Goal: Task Accomplishment & Management: Manage account settings

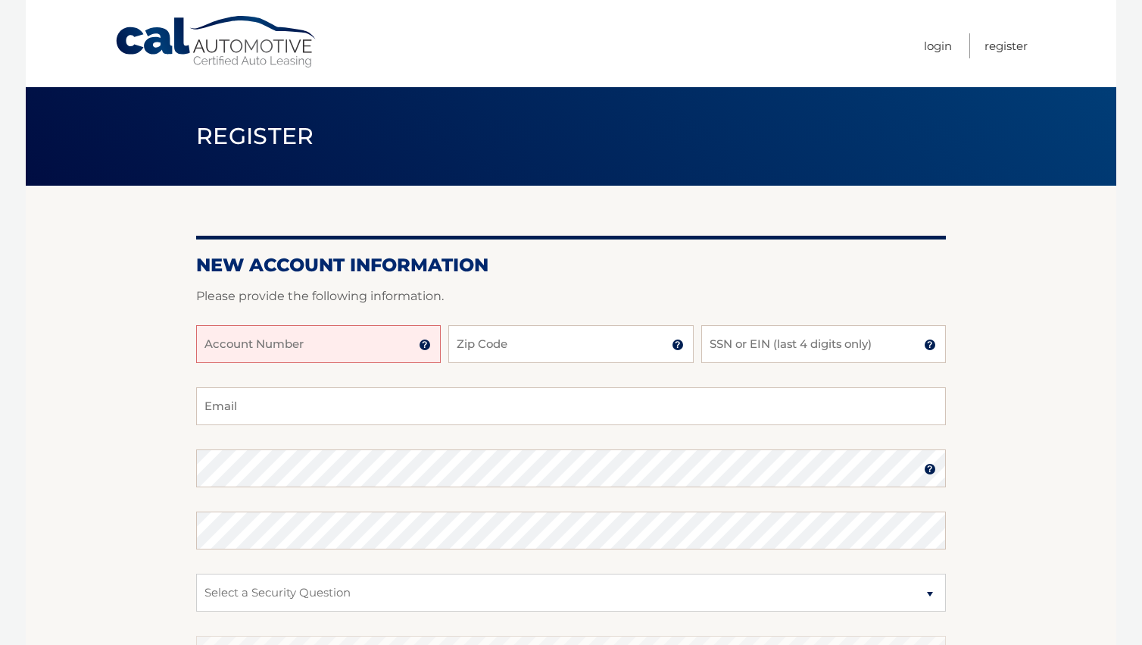
click at [324, 341] on input "Account Number" at bounding box center [318, 344] width 245 height 38
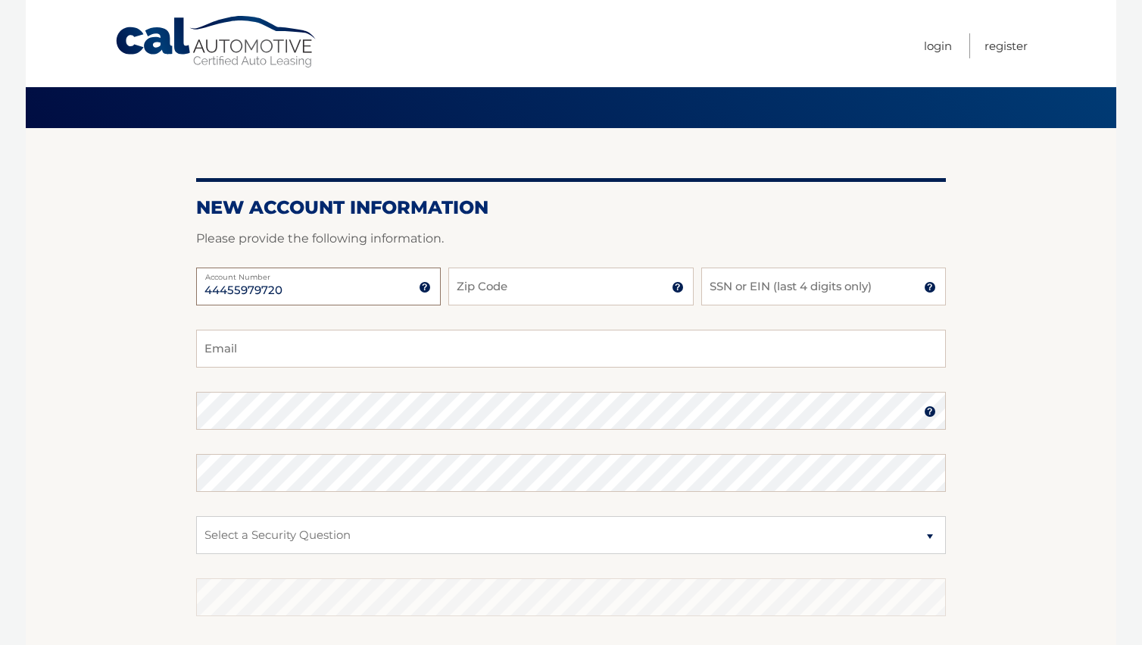
scroll to position [94, 0]
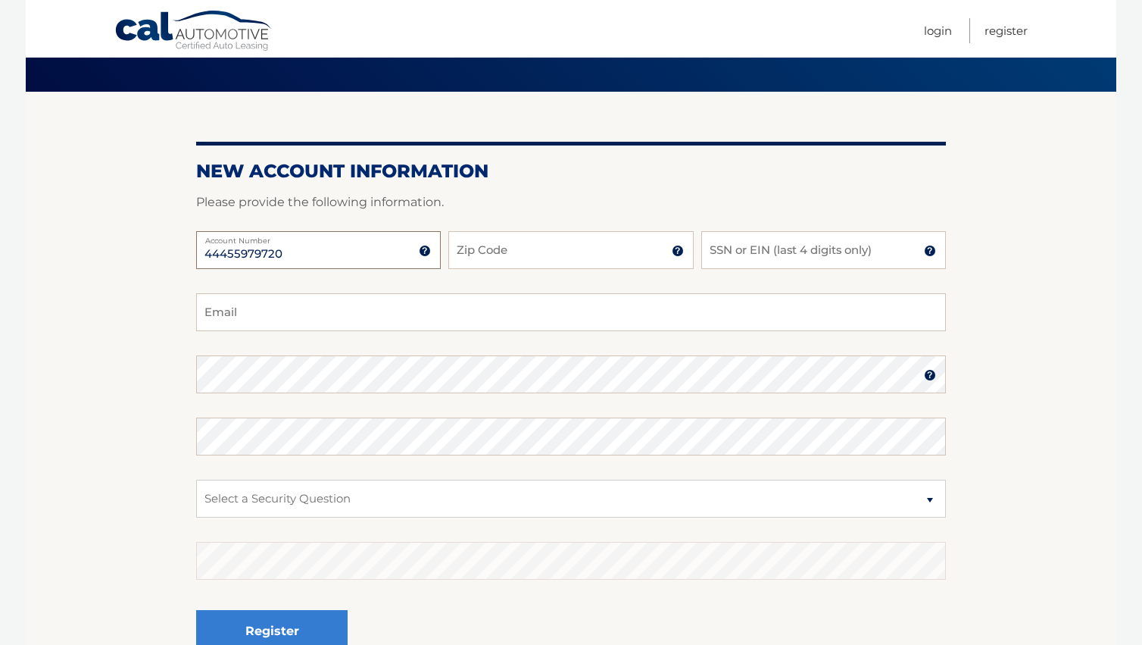
type input "44455979720"
click at [487, 245] on input "Zip Code" at bounding box center [570, 250] width 245 height 38
type input "07717"
type input "ireneallegro.allegro@gmail.com"
click at [301, 493] on select "Select a Security Question What was the name of your elementary school? What is…" at bounding box center [571, 498] width 750 height 38
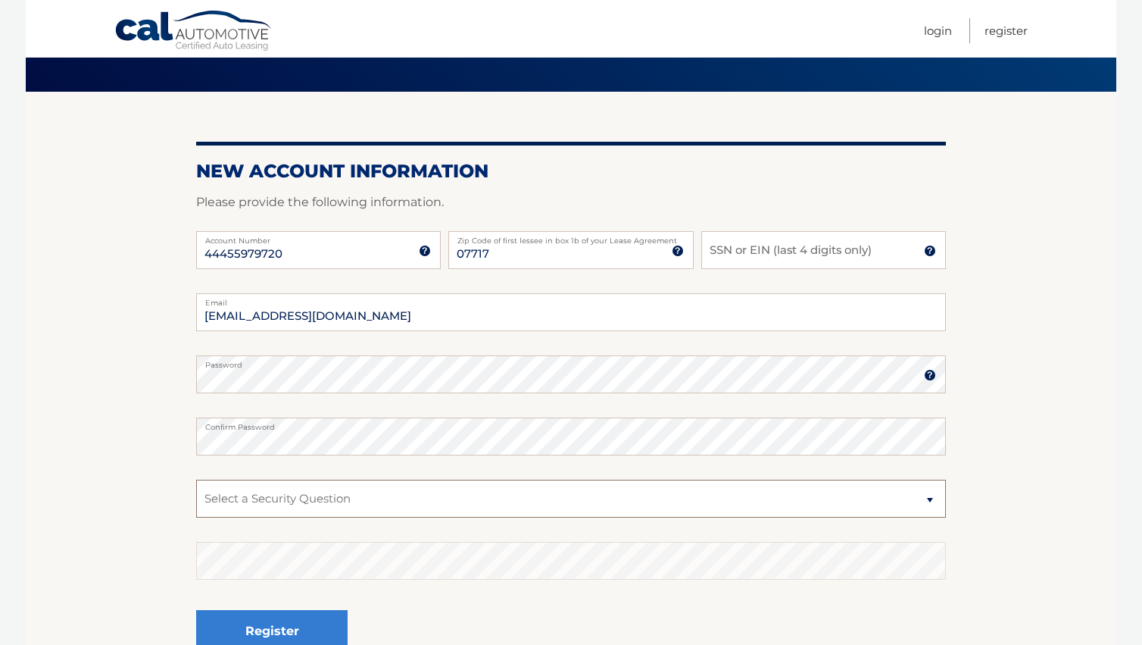
select select "2"
click at [270, 496] on select "Select a Security Question What was the name of your elementary school? What is…" at bounding box center [571, 498] width 750 height 38
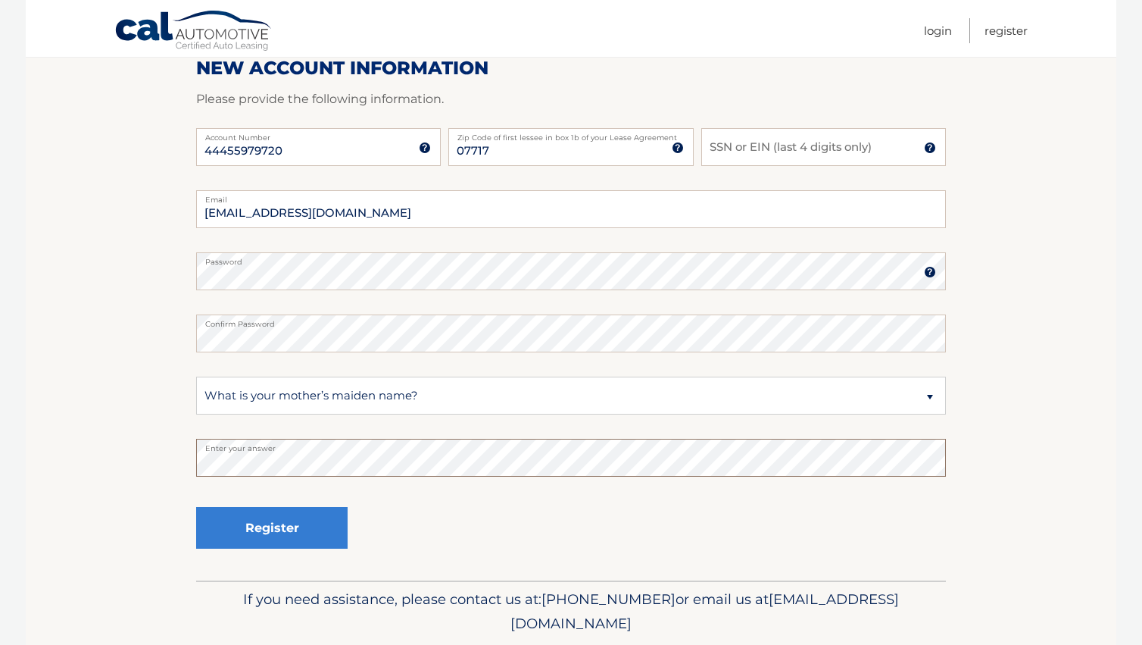
scroll to position [198, 0]
click at [250, 526] on button "Register" at bounding box center [271, 527] width 151 height 42
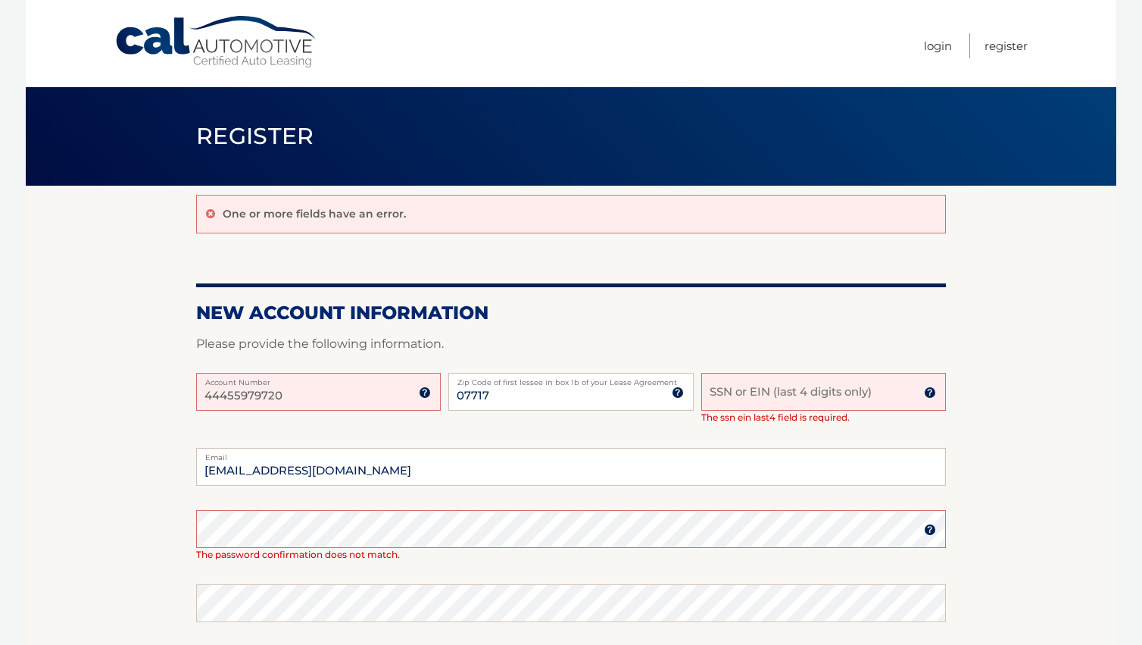
click at [777, 390] on input "SSN or EIN (last 4 digits only)" at bounding box center [823, 392] width 245 height 38
type input "4725"
click at [768, 443] on div "44455979720 Account Number 11 digit account number provided on your coupon book…" at bounding box center [571, 410] width 750 height 75
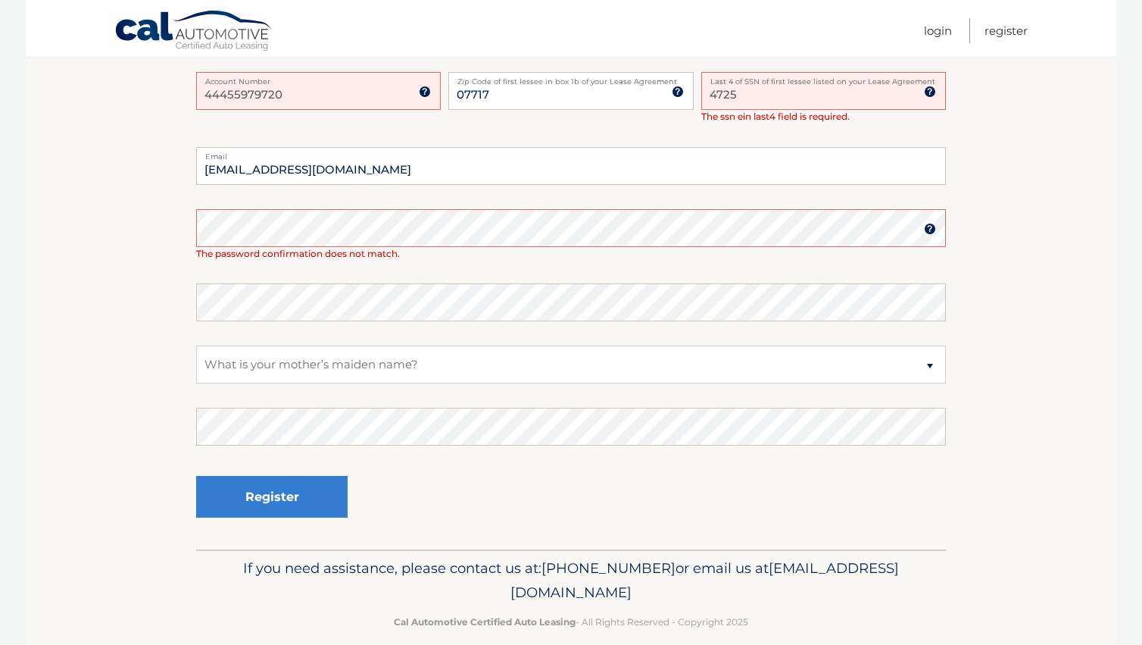
scroll to position [319, 0]
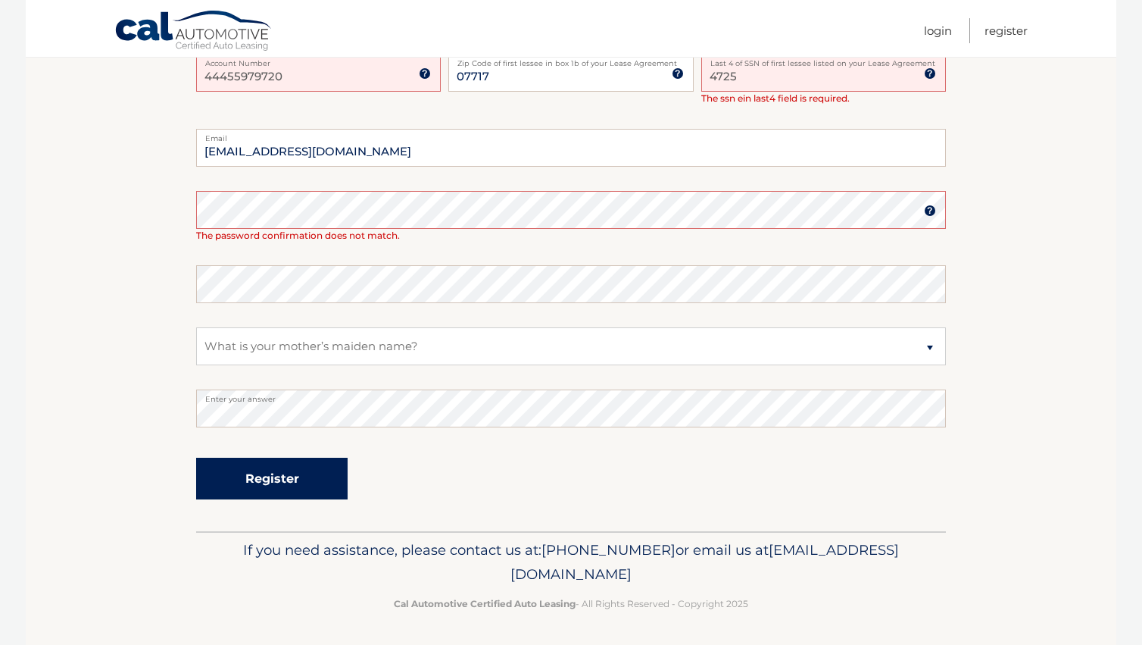
click at [250, 472] on button "Register" at bounding box center [271, 479] width 151 height 42
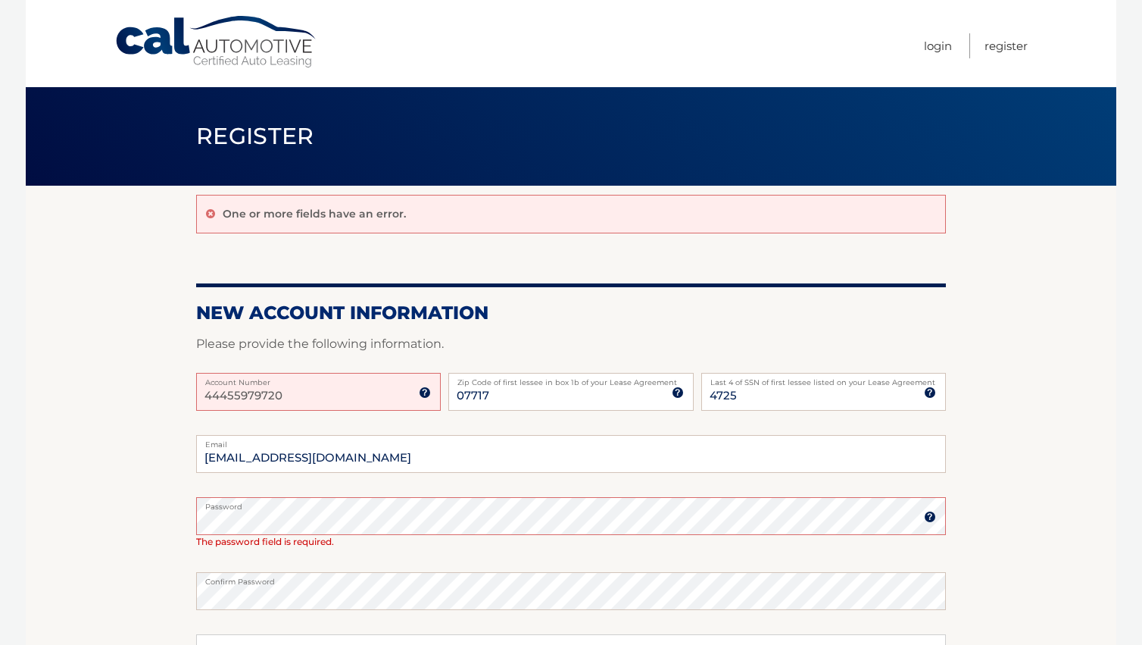
click at [303, 620] on fieldset "ireneallegro.allegro@gmail.com Email Password Password should be a minimum of 6…" at bounding box center [571, 636] width 750 height 403
click at [191, 512] on section "One or more fields have an error. New Account Information Please provide the fo…" at bounding box center [571, 512] width 1091 height 652
click at [304, 567] on fieldset "ireneallegro.allegro@gmail.com Email Password Password should be a minimum of 6…" at bounding box center [571, 636] width 750 height 403
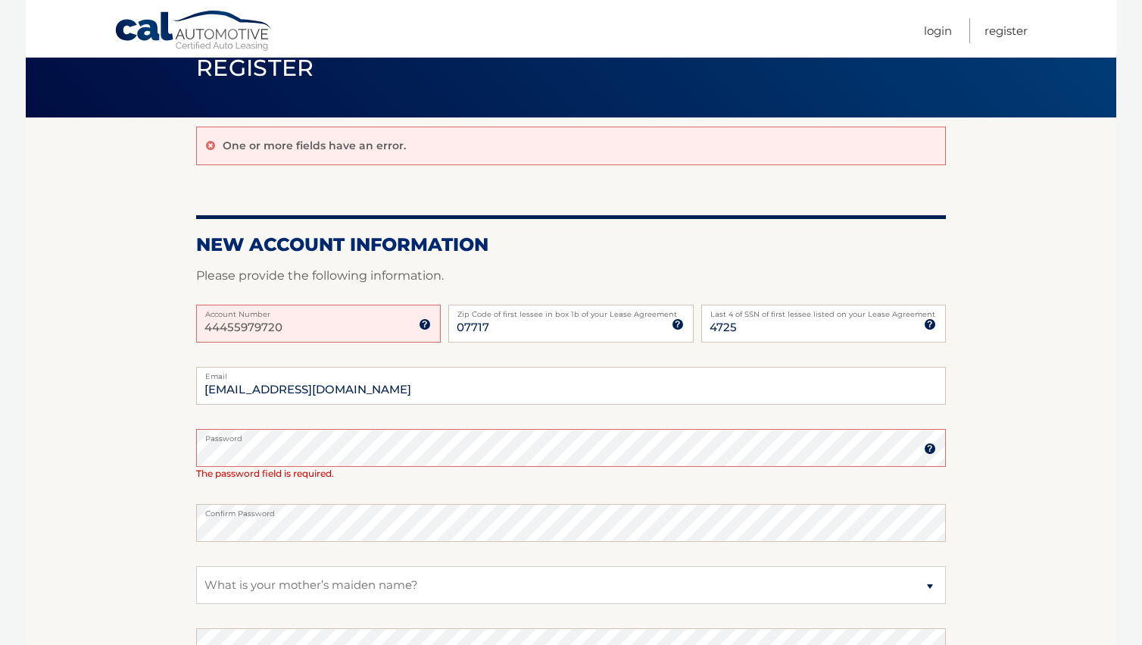
scroll to position [69, 0]
click at [180, 450] on section "One or more fields have an error. New Account Information Please provide the fo…" at bounding box center [571, 443] width 1091 height 652
click at [339, 604] on fieldset "ireneallegro.allegro@gmail.com Email Password Password should be a minimum of 6…" at bounding box center [571, 567] width 750 height 403
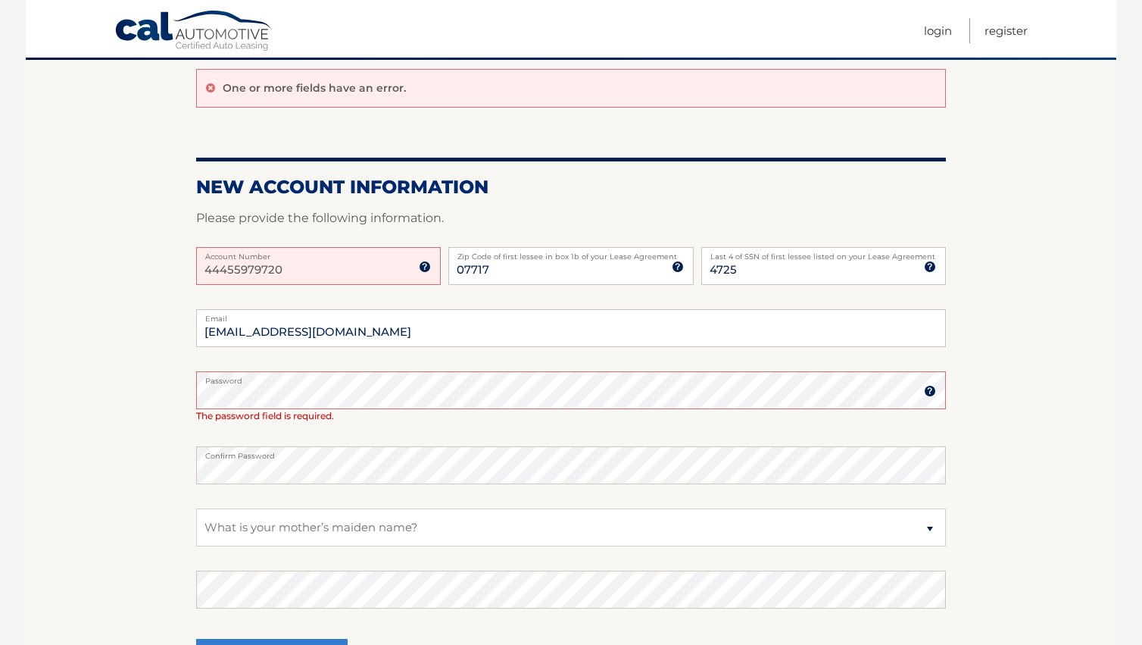
scroll to position [161, 0]
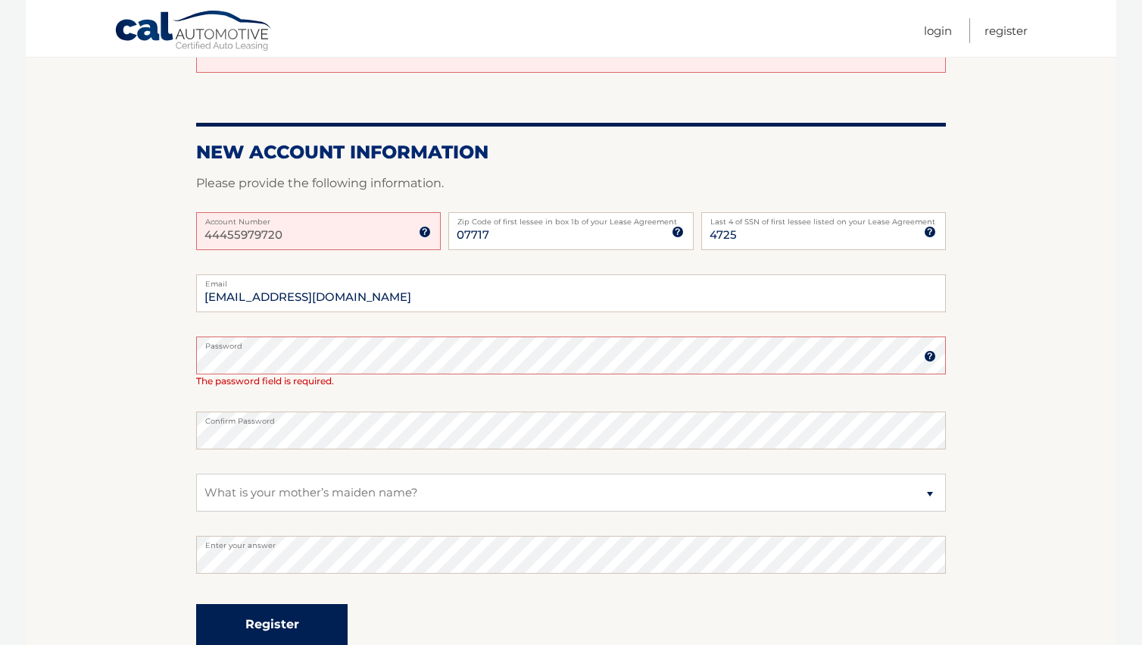
click at [233, 616] on button "Register" at bounding box center [271, 625] width 151 height 42
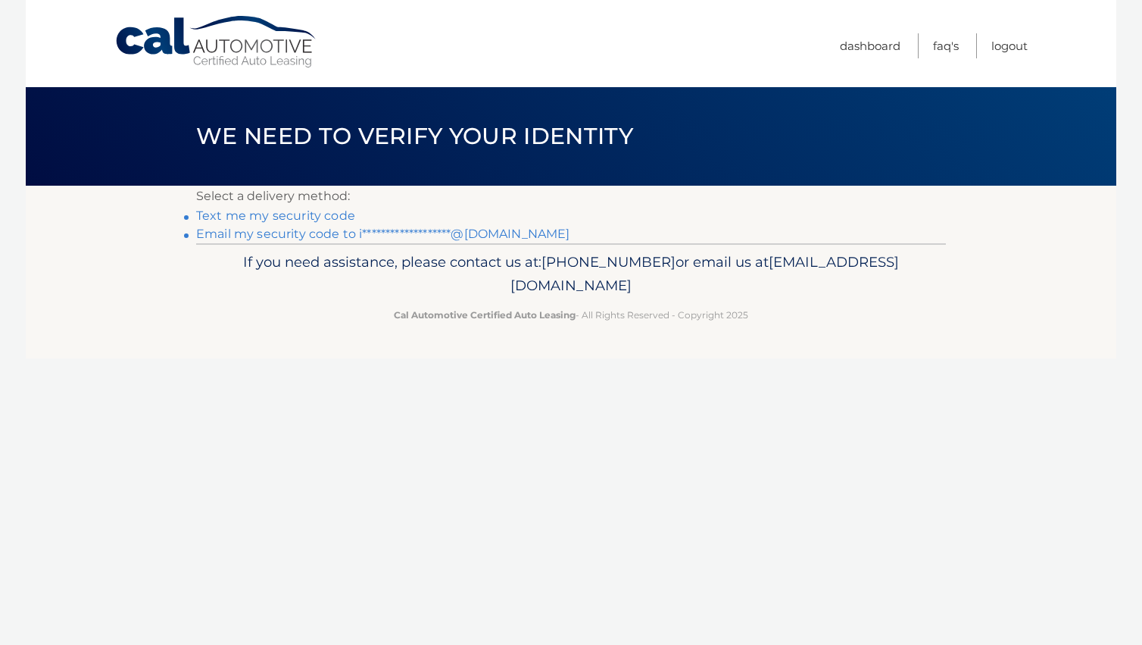
click at [311, 214] on link "Text me my security code" at bounding box center [275, 215] width 159 height 14
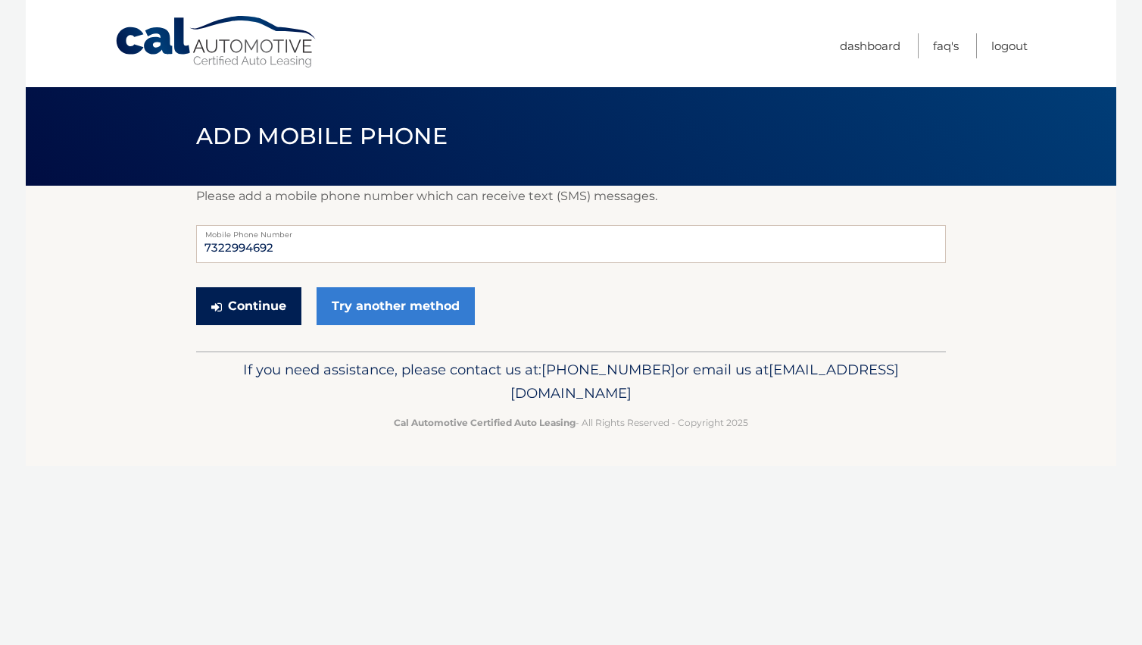
click at [273, 312] on button "Continue" at bounding box center [248, 306] width 105 height 38
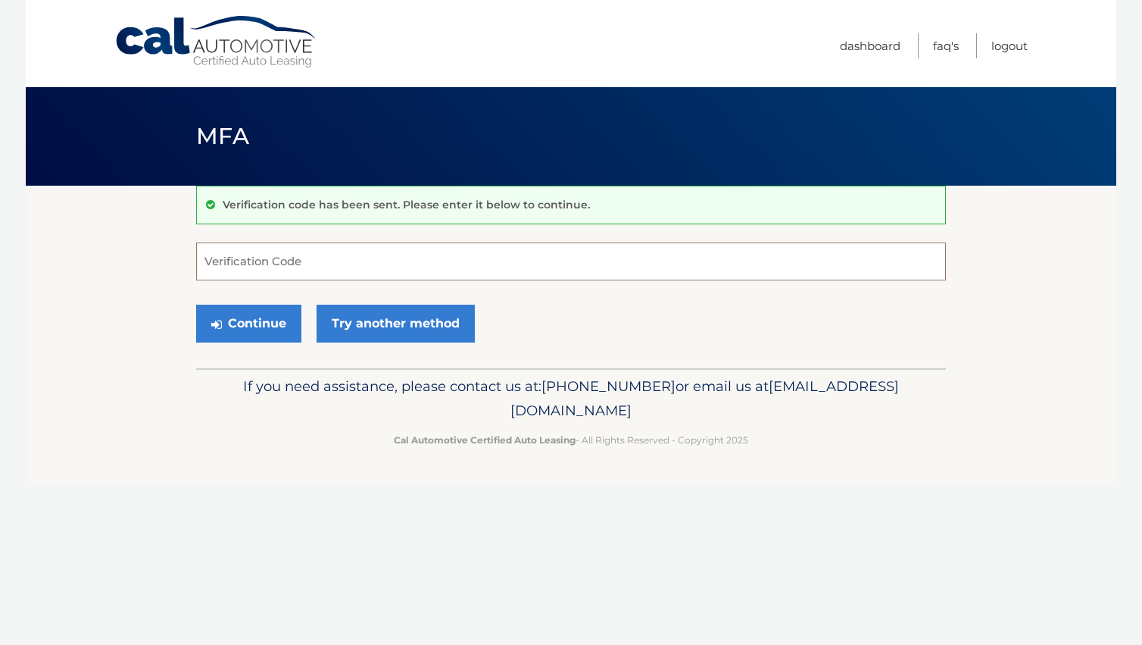
click at [302, 258] on input "Verification Code" at bounding box center [571, 261] width 750 height 38
type input "298455"
click at [279, 320] on button "Continue" at bounding box center [248, 324] width 105 height 38
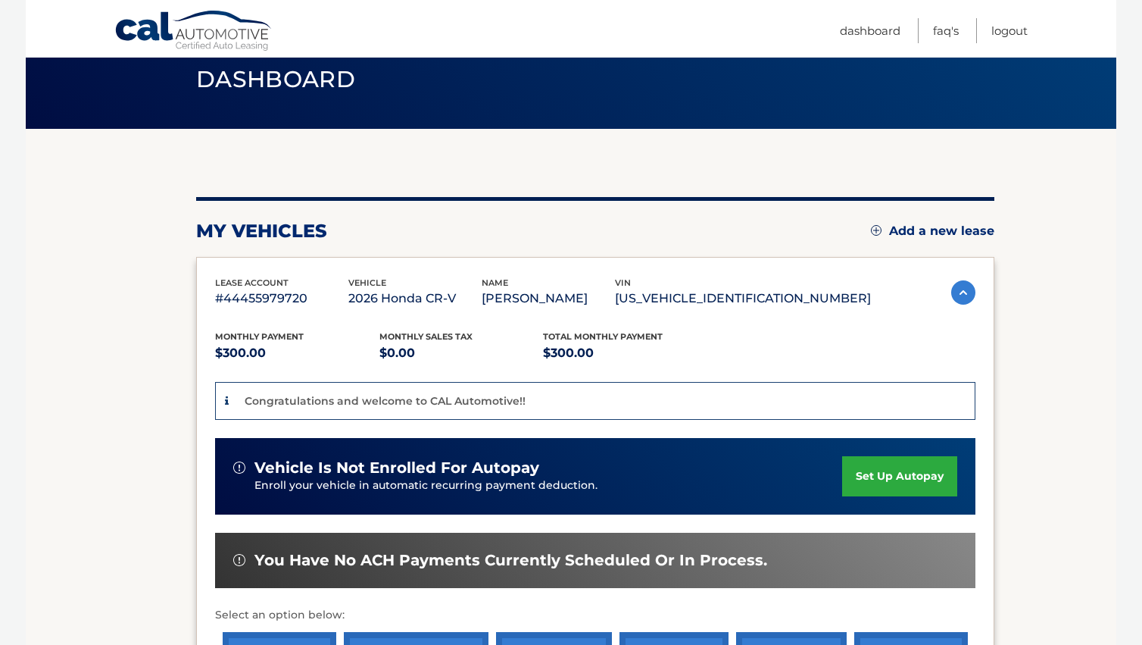
scroll to position [60, 0]
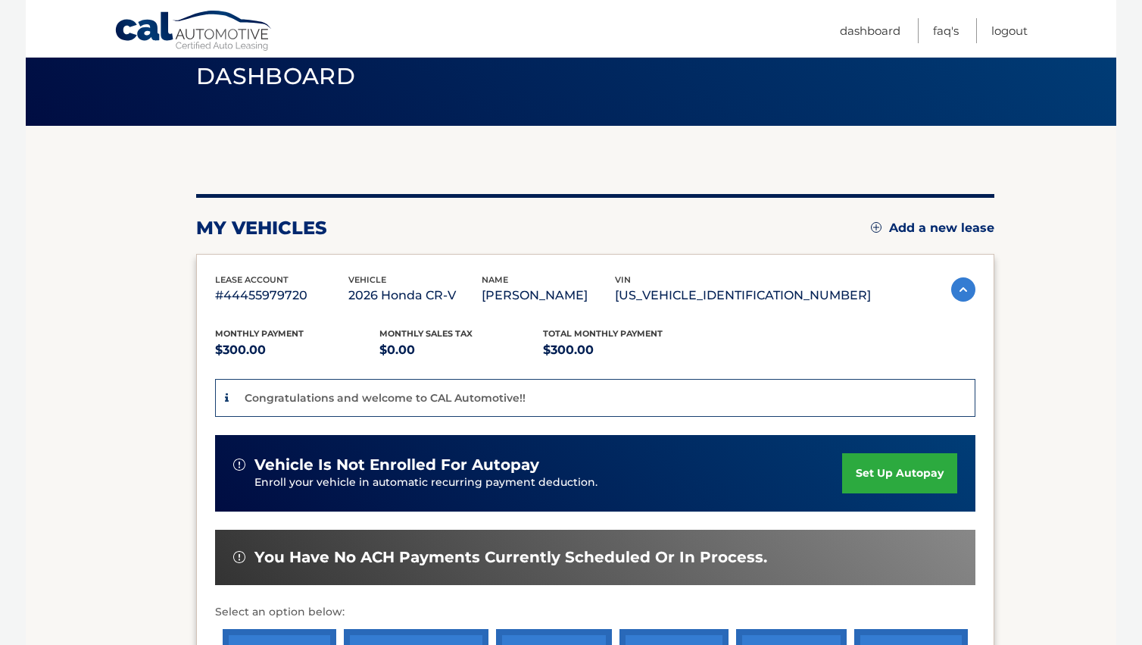
click at [879, 476] on link "set up autopay" at bounding box center [899, 473] width 115 height 40
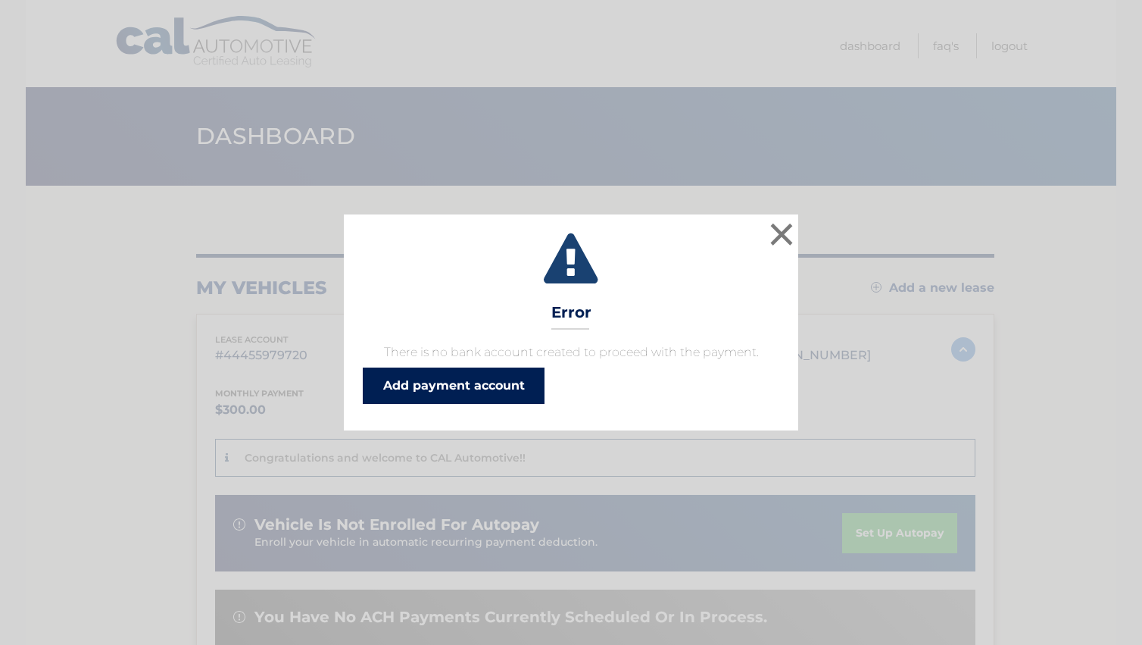
click at [451, 388] on link "Add payment account" at bounding box center [454, 385] width 182 height 36
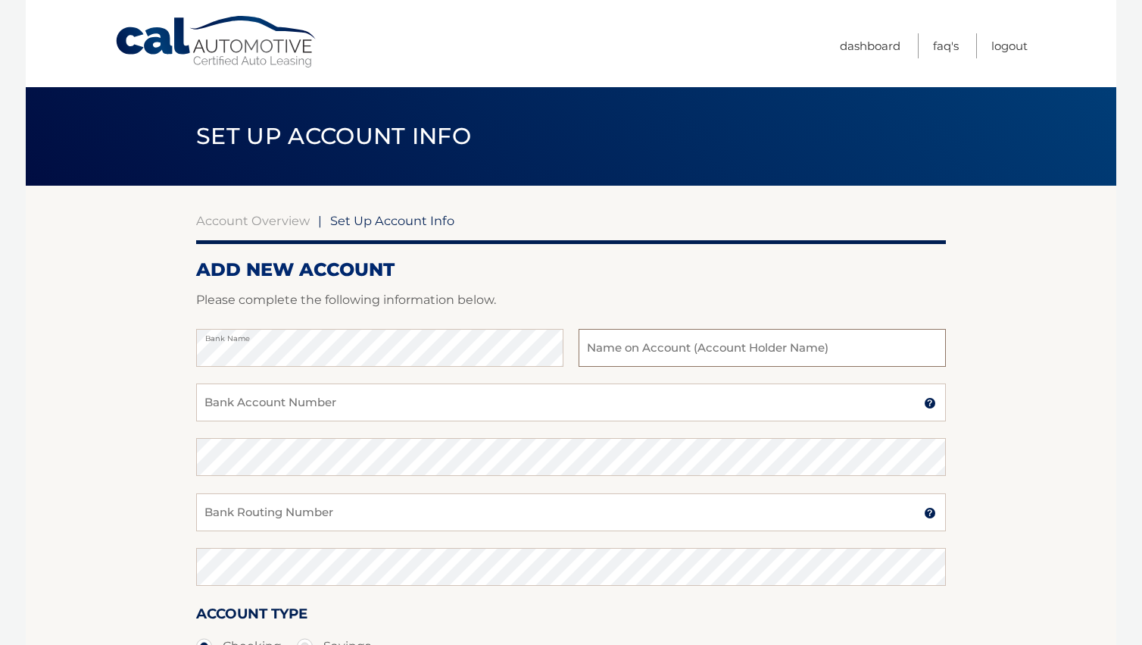
click at [637, 344] on input "text" at bounding box center [762, 348] width 367 height 38
type input "[PERSON_NAME]"
click at [333, 408] on input "Bank Account Number" at bounding box center [571, 402] width 750 height 38
type input "0393401484"
click at [275, 504] on input "Bank Routing Number" at bounding box center [571, 512] width 750 height 38
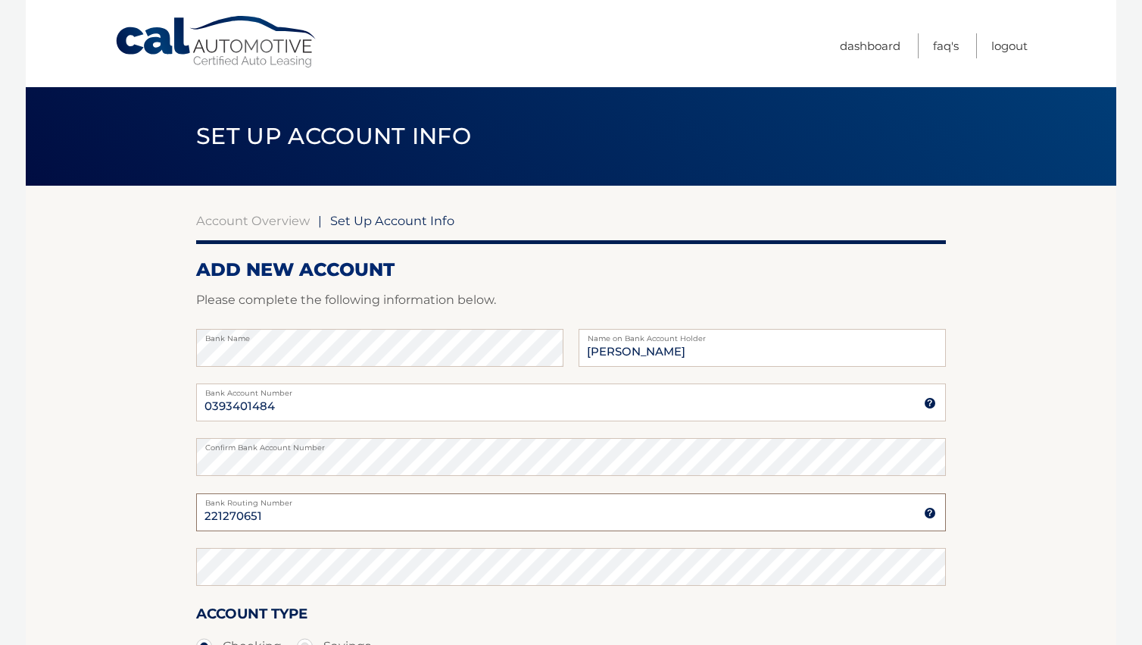
type input "221270651"
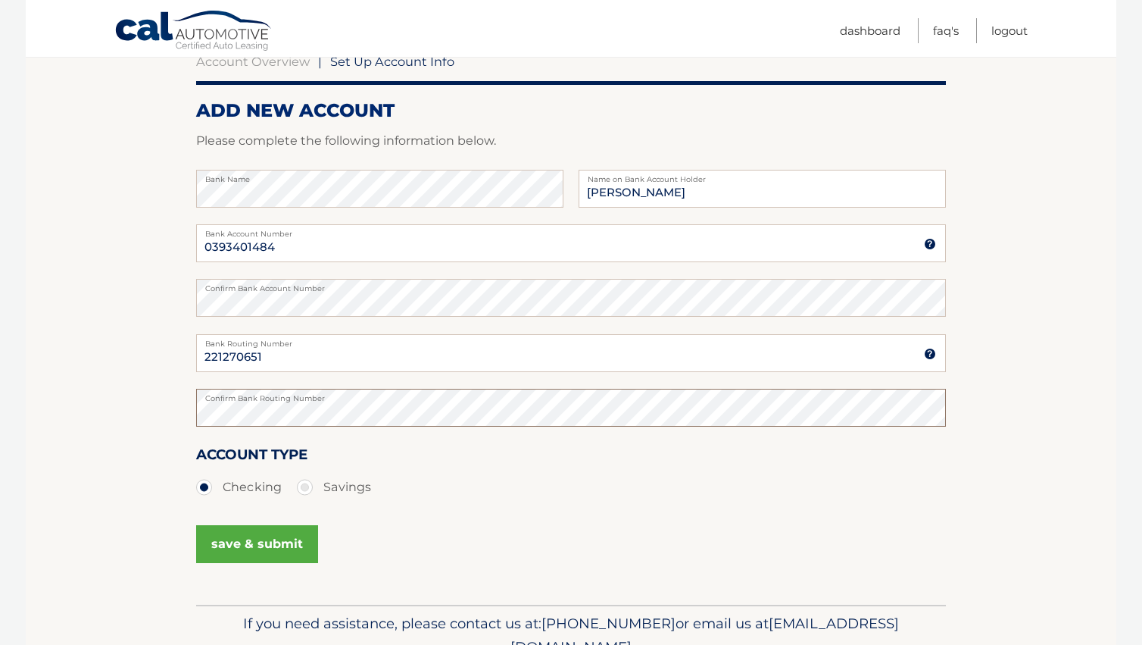
scroll to position [164, 0]
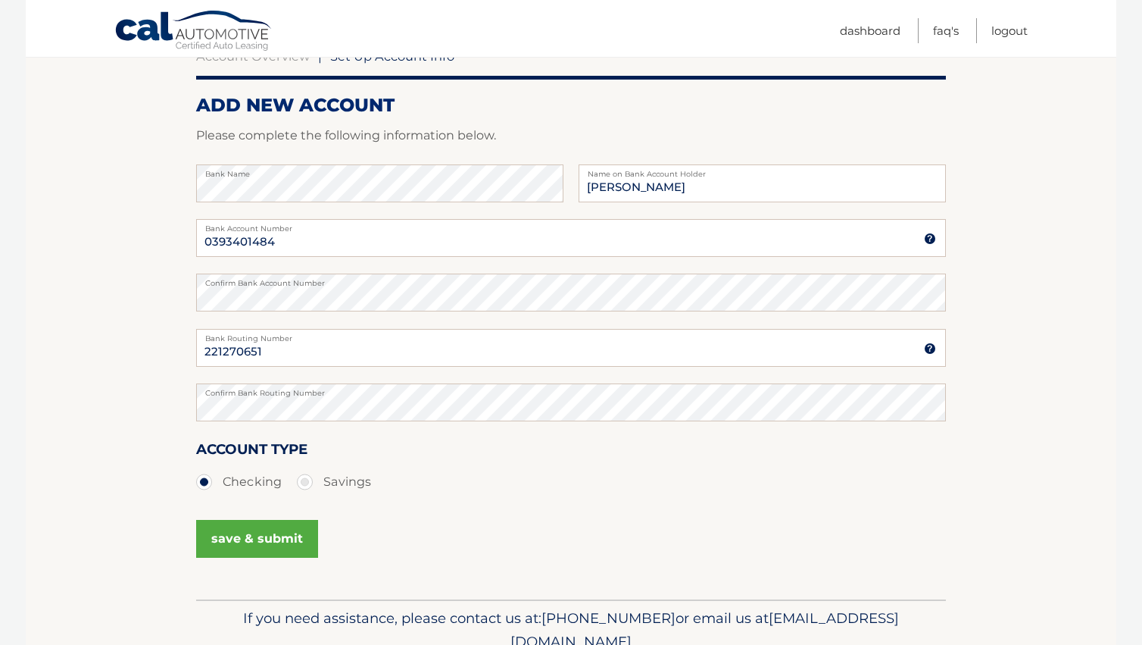
click at [276, 539] on button "save & submit" at bounding box center [257, 539] width 122 height 38
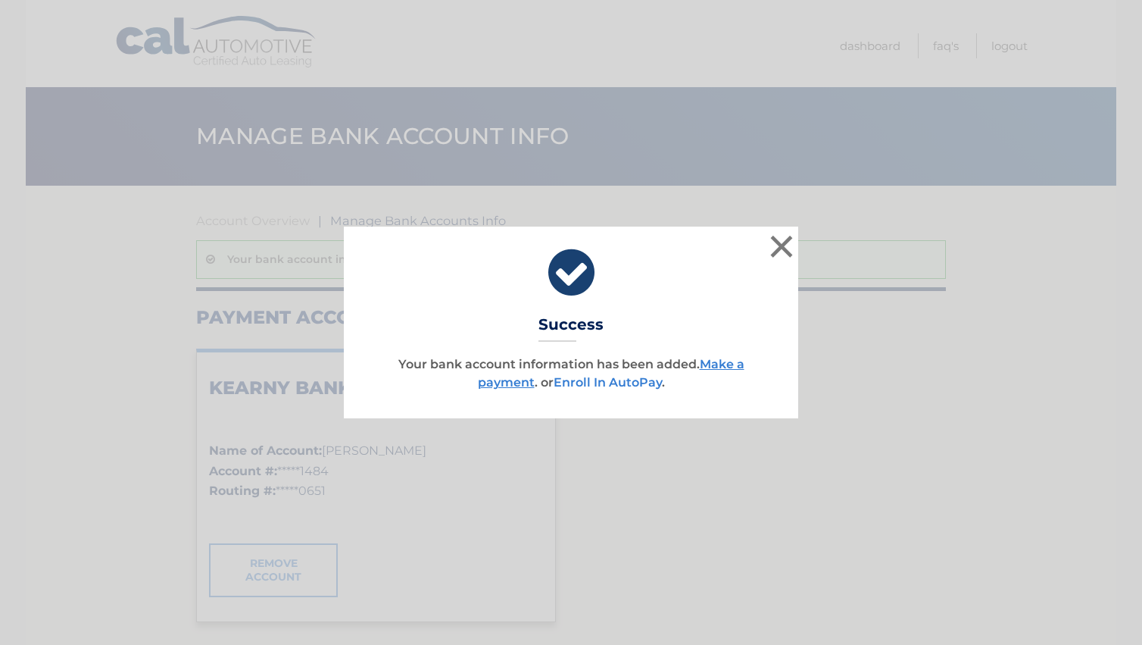
click at [629, 386] on link "Enroll In AutoPay" at bounding box center [608, 382] width 108 height 14
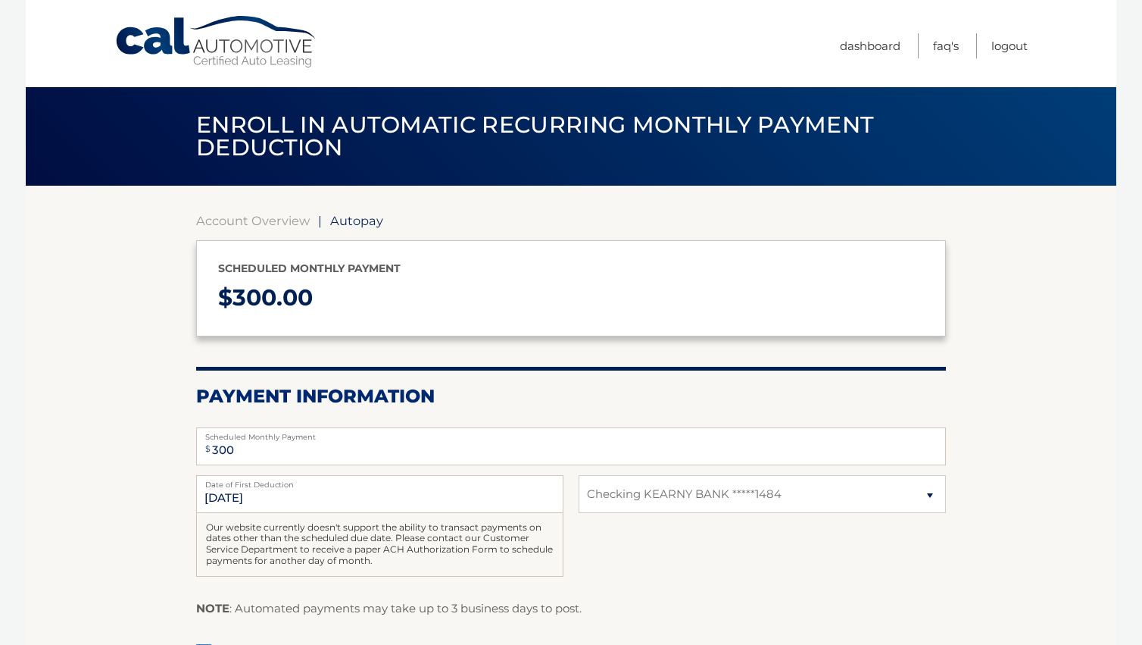
select select "Yjc3NjliMWItZmQ5Yy00Nzg2LTlhYzYtM2NiZmJlMGJlMDVi"
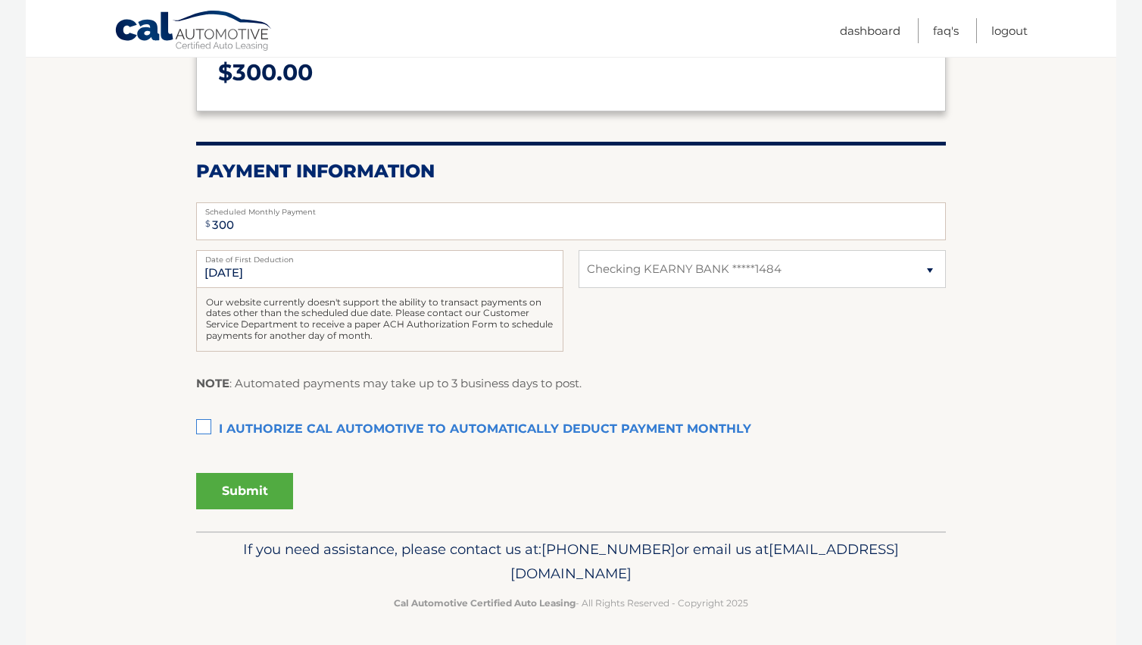
scroll to position [226, 0]
click at [205, 429] on label "I authorize cal automotive to automatically deduct payment monthly This checkbo…" at bounding box center [571, 429] width 750 height 30
click at [0, 0] on input "I authorize cal automotive to automatically deduct payment monthly This checkbo…" at bounding box center [0, 0] width 0 height 0
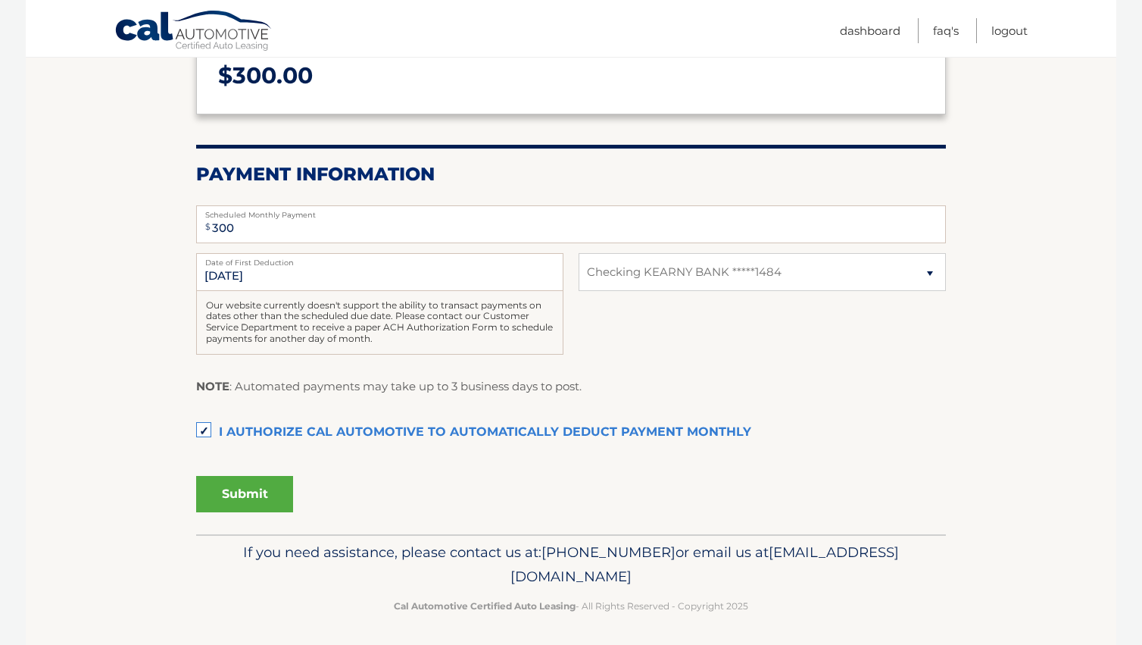
drag, startPoint x: 245, startPoint y: 497, endPoint x: 256, endPoint y: 495, distance: 10.8
click at [248, 497] on button "Submit" at bounding box center [244, 494] width 97 height 36
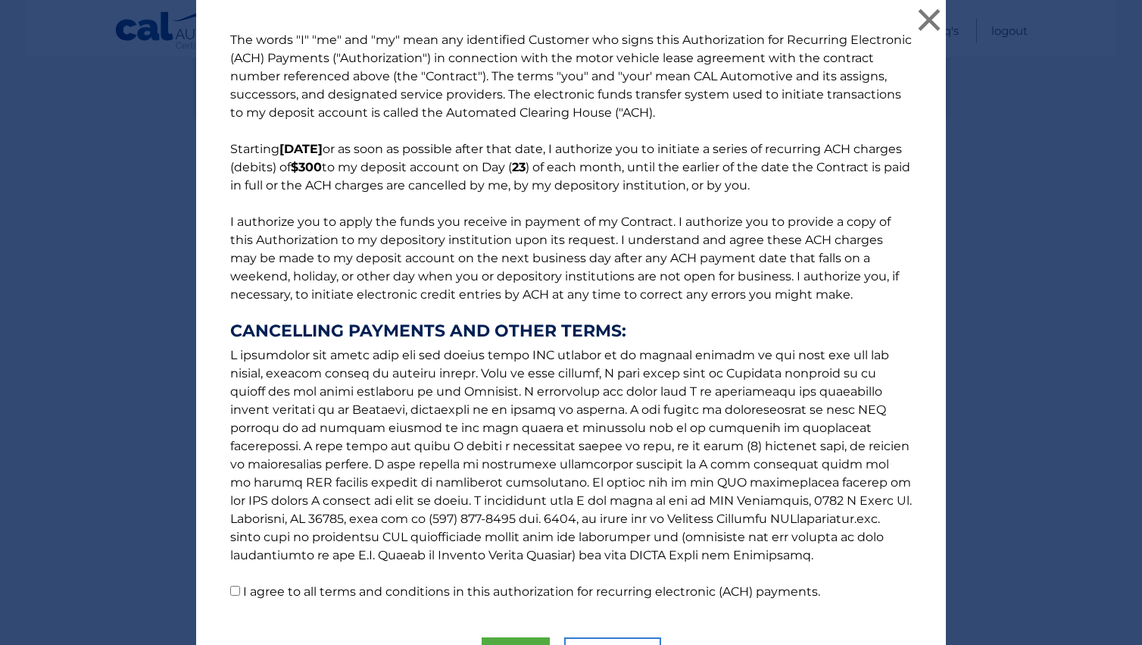
scroll to position [89, 0]
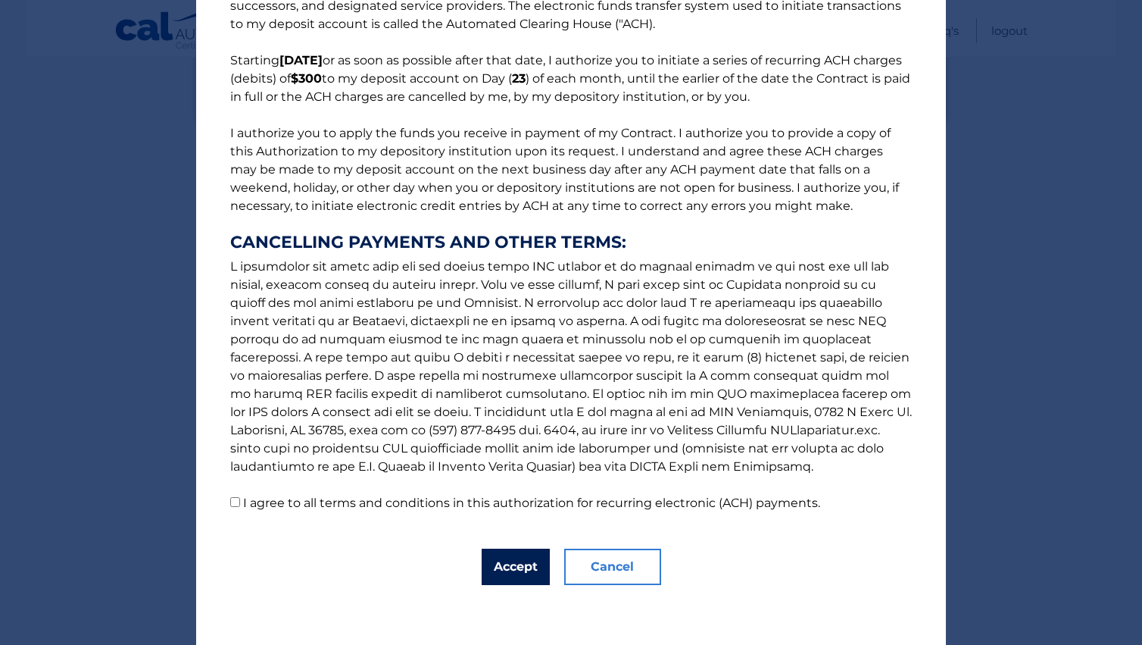
click at [513, 564] on button "Accept" at bounding box center [516, 566] width 68 height 36
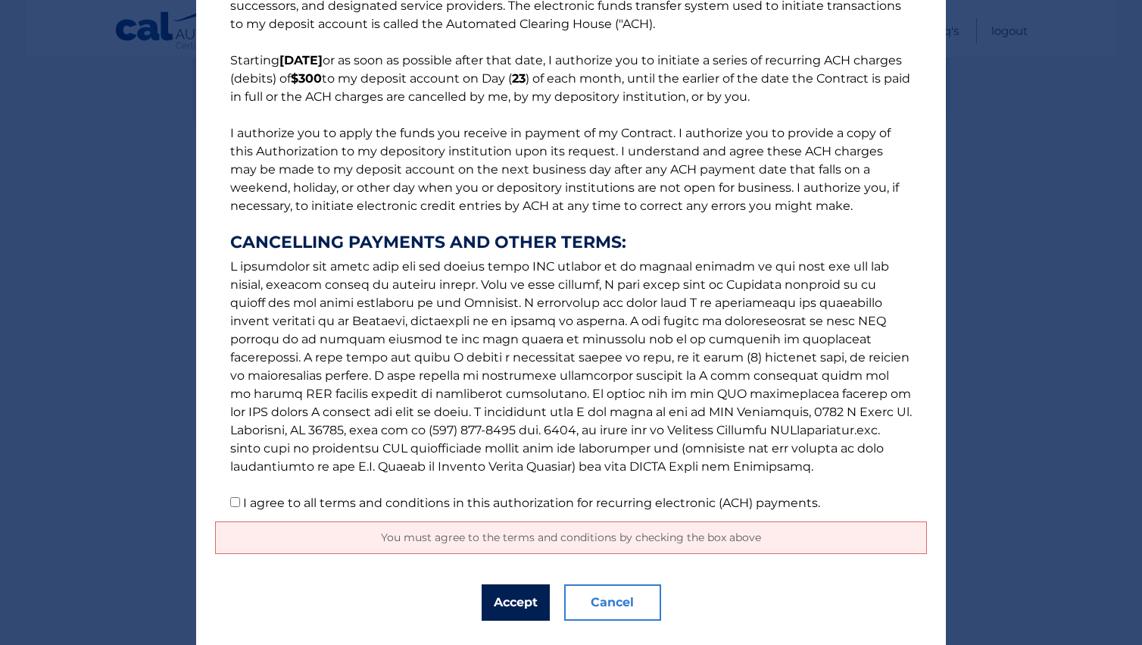
click at [501, 599] on button "Accept" at bounding box center [516, 602] width 68 height 36
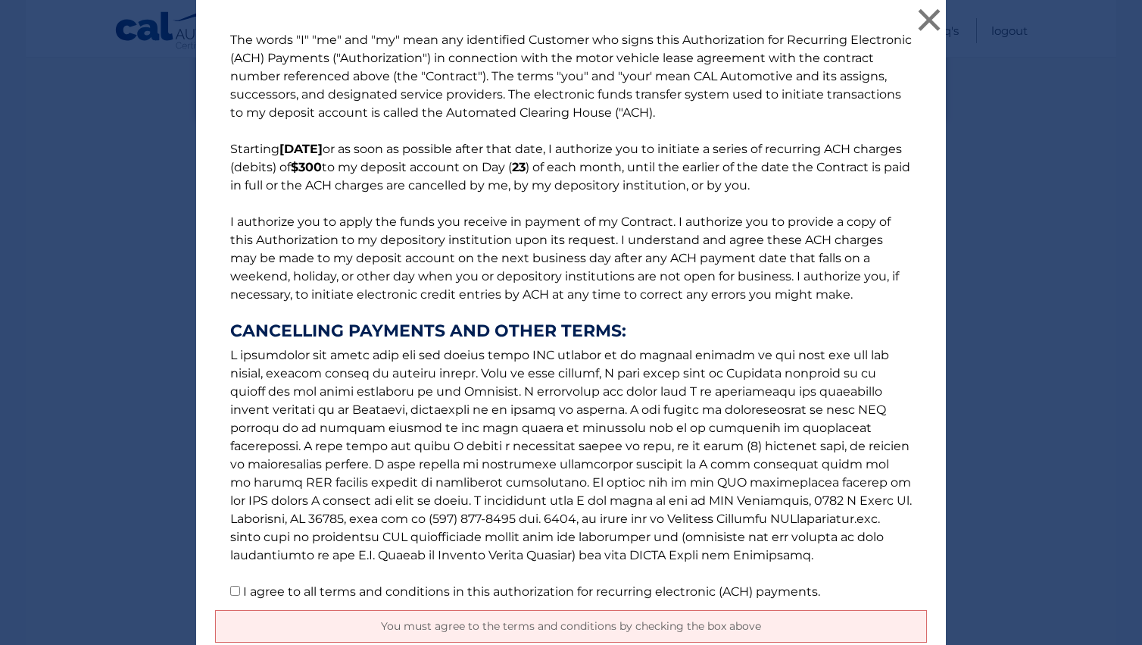
scroll to position [125, 0]
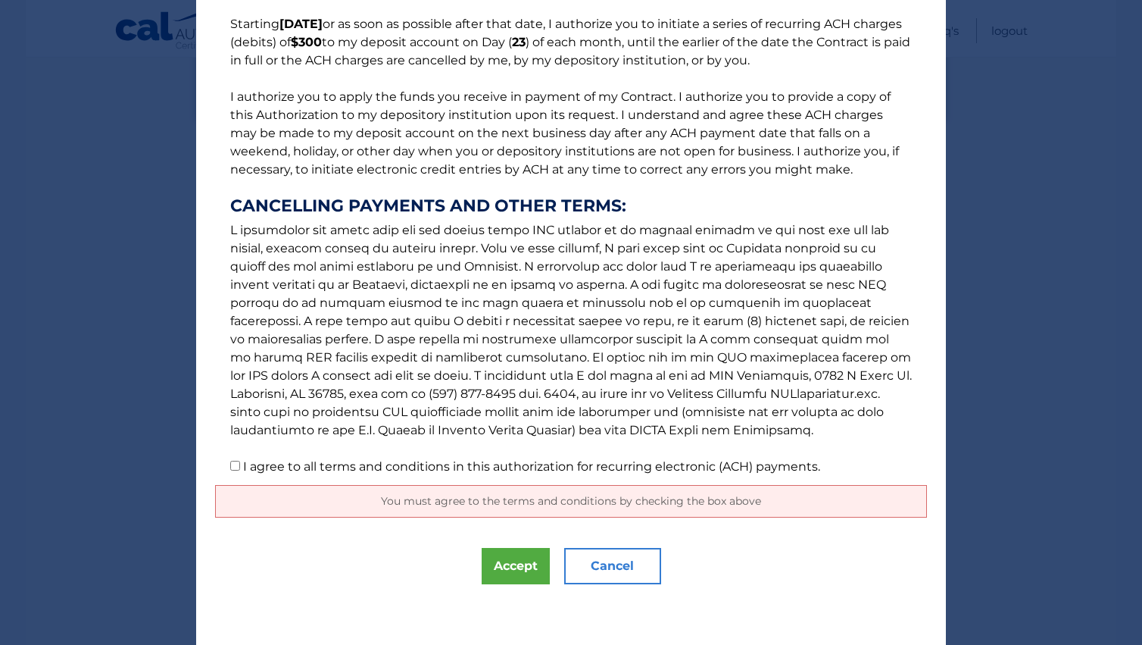
click at [236, 464] on input "I agree to all terms and conditions in this authorization for recurring electro…" at bounding box center [235, 466] width 10 height 10
checkbox input "true"
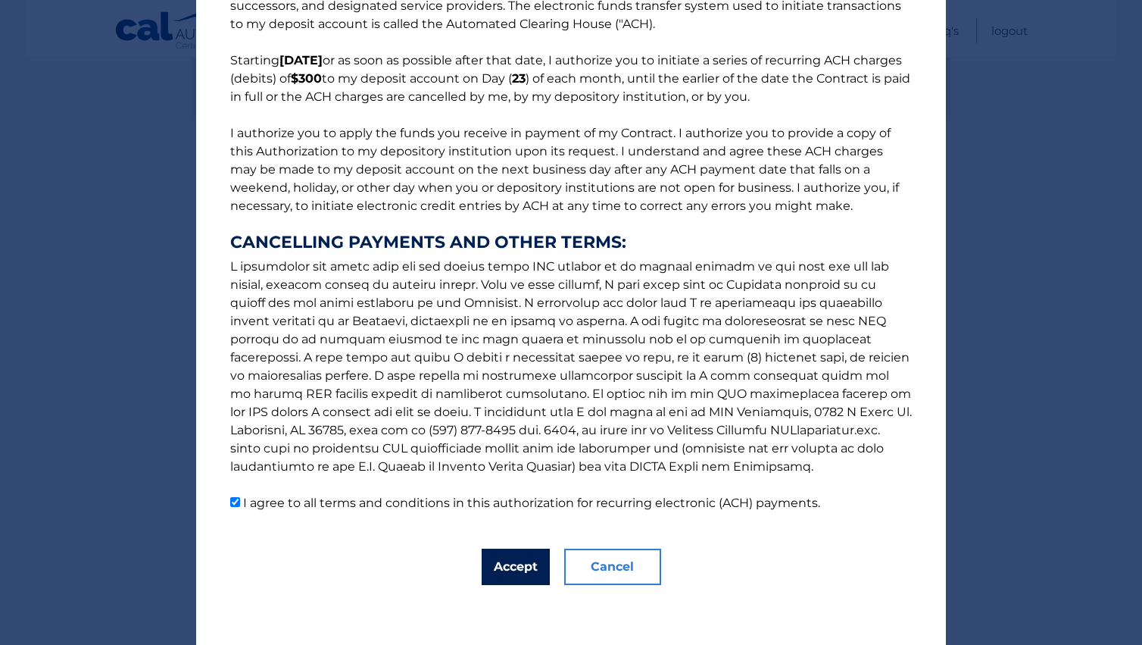
click at [518, 570] on button "Accept" at bounding box center [516, 566] width 68 height 36
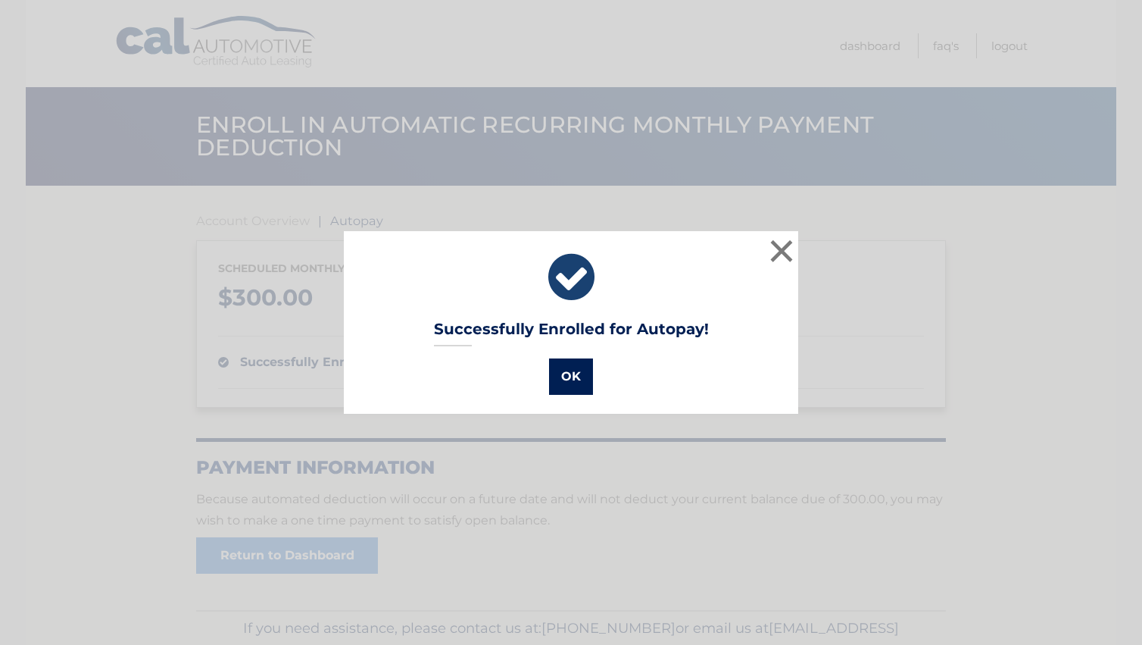
click at [573, 375] on button "OK" at bounding box center [571, 376] width 44 height 36
